Goal: Check status: Check status

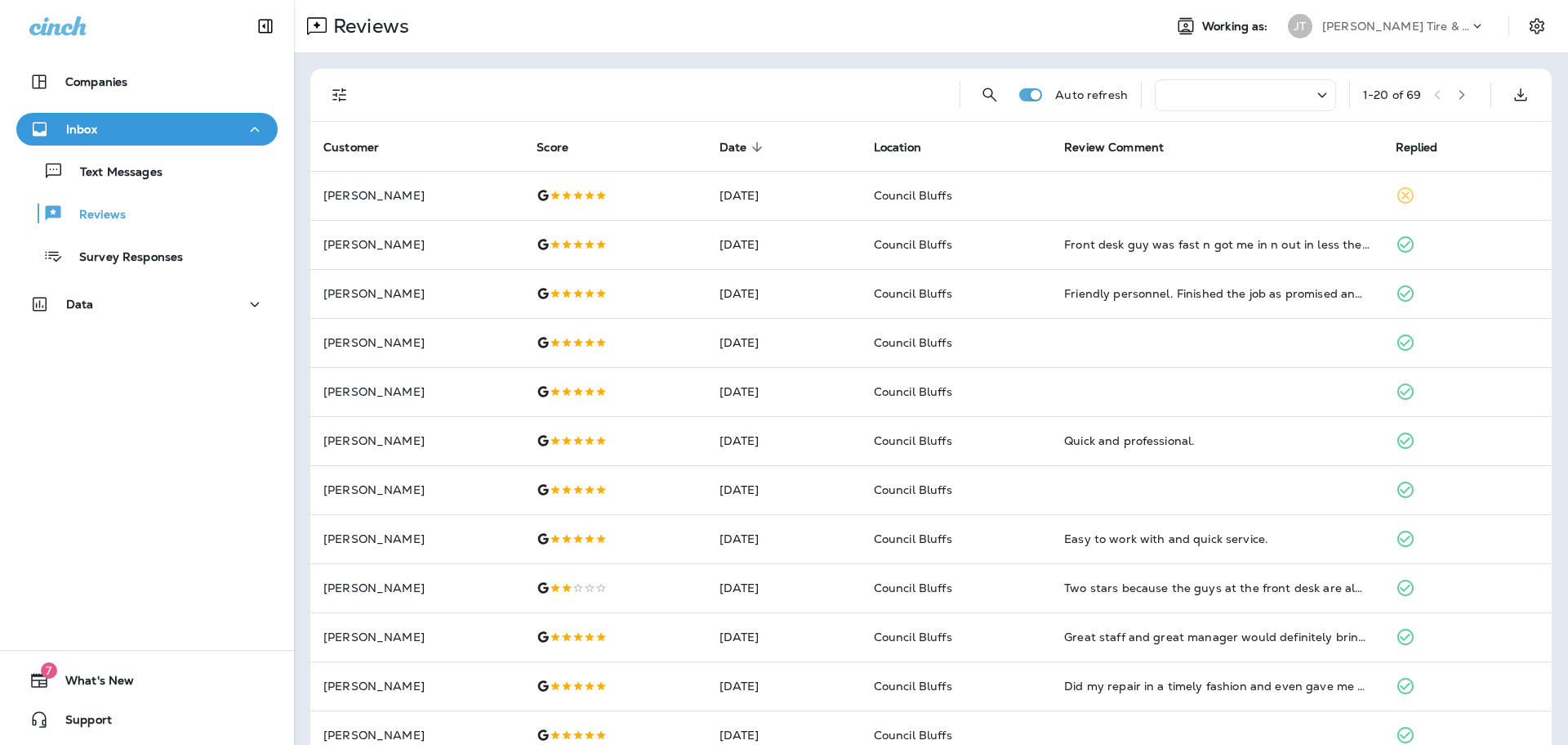
click at [775, 88] on div at bounding box center [658, 95] width 578 height 53
click at [647, 23] on div "Reviews" at bounding box center [721, 26] width 856 height 33
click at [692, 93] on div at bounding box center [658, 95] width 578 height 53
click at [707, 33] on div "Reviews" at bounding box center [721, 26] width 856 height 33
click at [680, 100] on div at bounding box center [658, 95] width 578 height 53
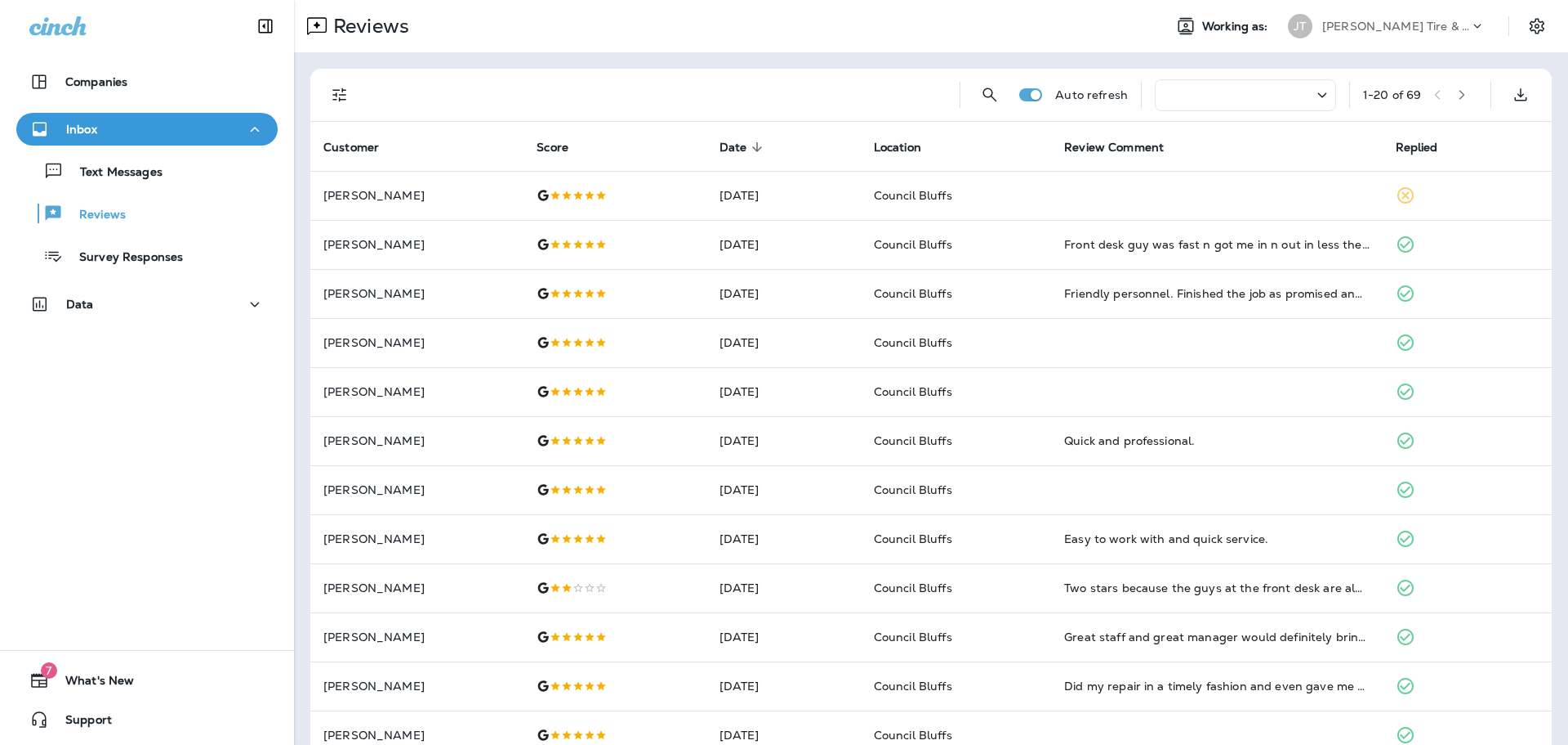
click at [910, 36] on div "Reviews" at bounding box center [721, 26] width 856 height 33
click at [842, 100] on div at bounding box center [658, 95] width 578 height 53
click at [819, 31] on div "Reviews" at bounding box center [721, 26] width 856 height 33
click at [674, 89] on div at bounding box center [658, 95] width 578 height 53
click at [137, 461] on div "Companies Inbox Text Messages Reviews Survey Responses Data 7 What's New Support" at bounding box center [146, 372] width 294 height 745
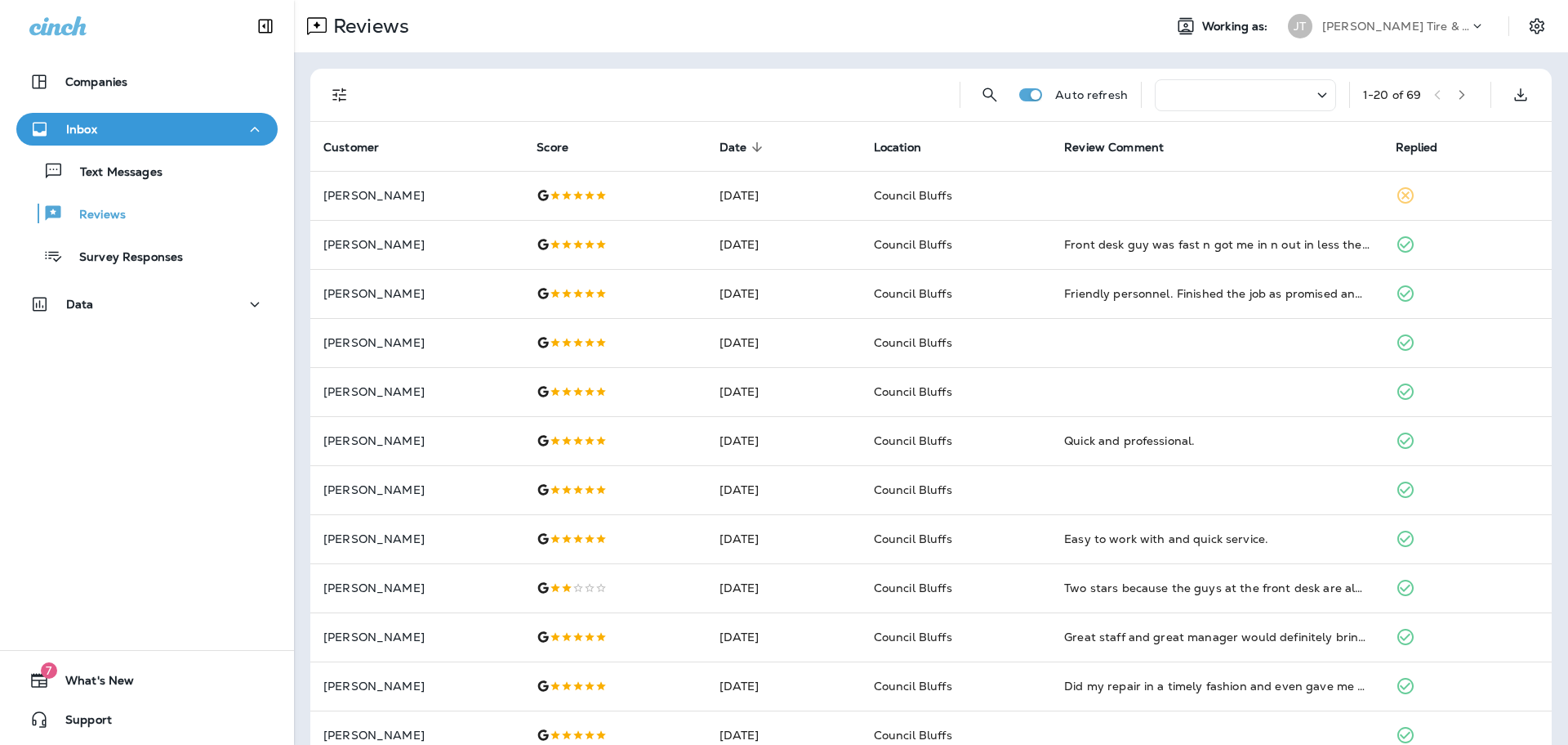
click at [674, 98] on div at bounding box center [658, 95] width 578 height 53
click at [653, 89] on div at bounding box center [658, 95] width 578 height 53
click at [698, 8] on div "Reviews Working as: JT Jensen Tire & Auto" at bounding box center [930, 26] width 1274 height 53
